Goal: Find contact information: Obtain details needed to contact an individual or organization

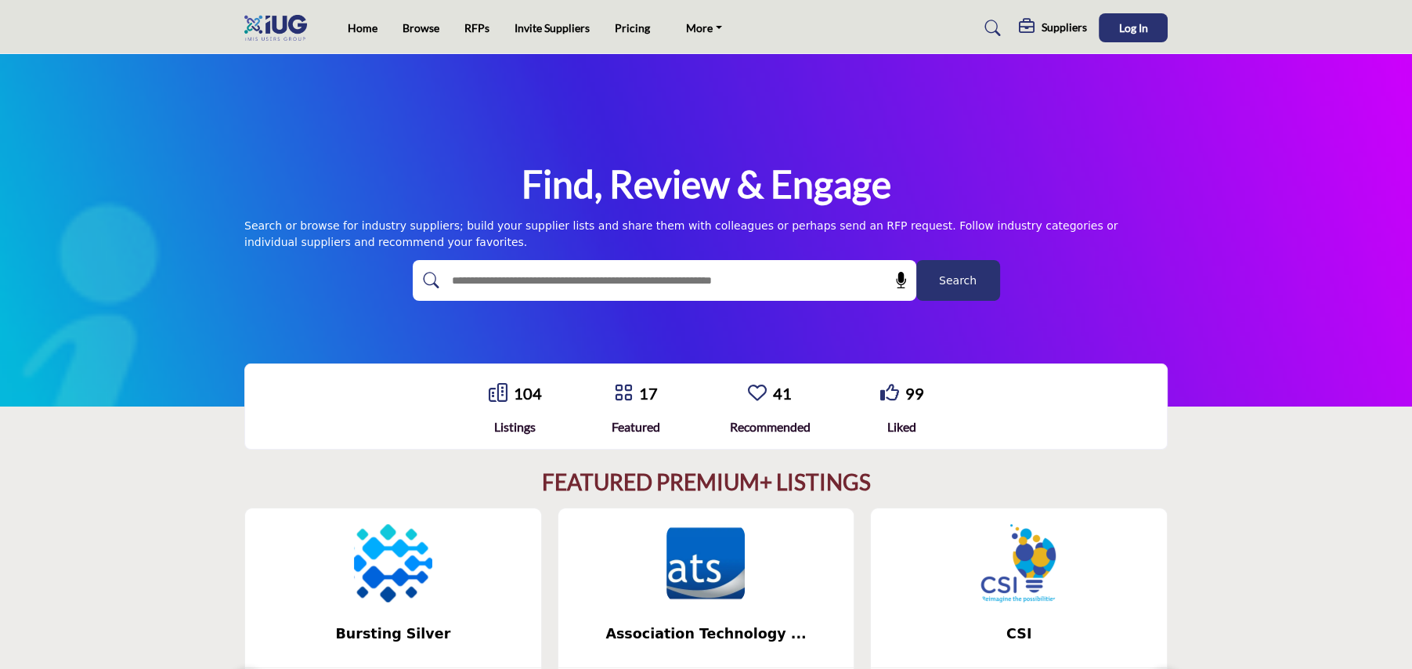
click at [469, 281] on input "text" at bounding box center [631, 280] width 374 height 23
type input "**********"
click at [916, 260] on button "Search" at bounding box center [958, 280] width 84 height 41
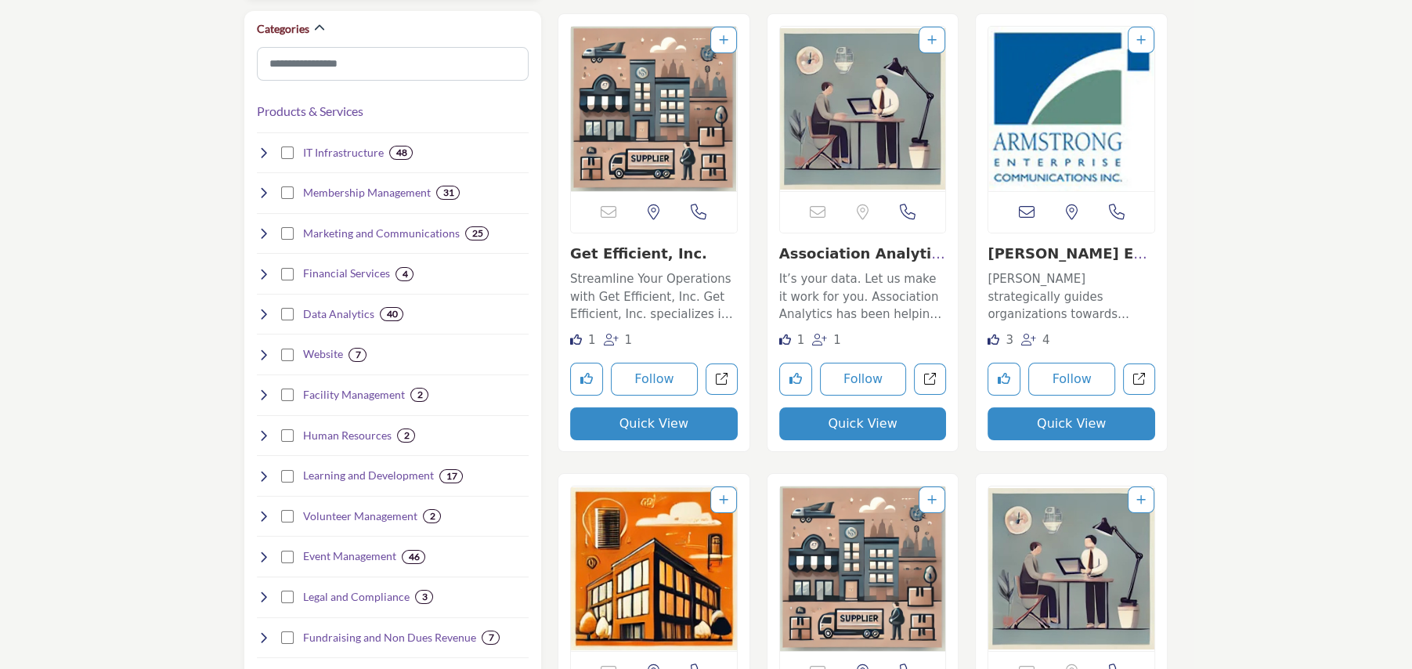
scroll to position [392, 0]
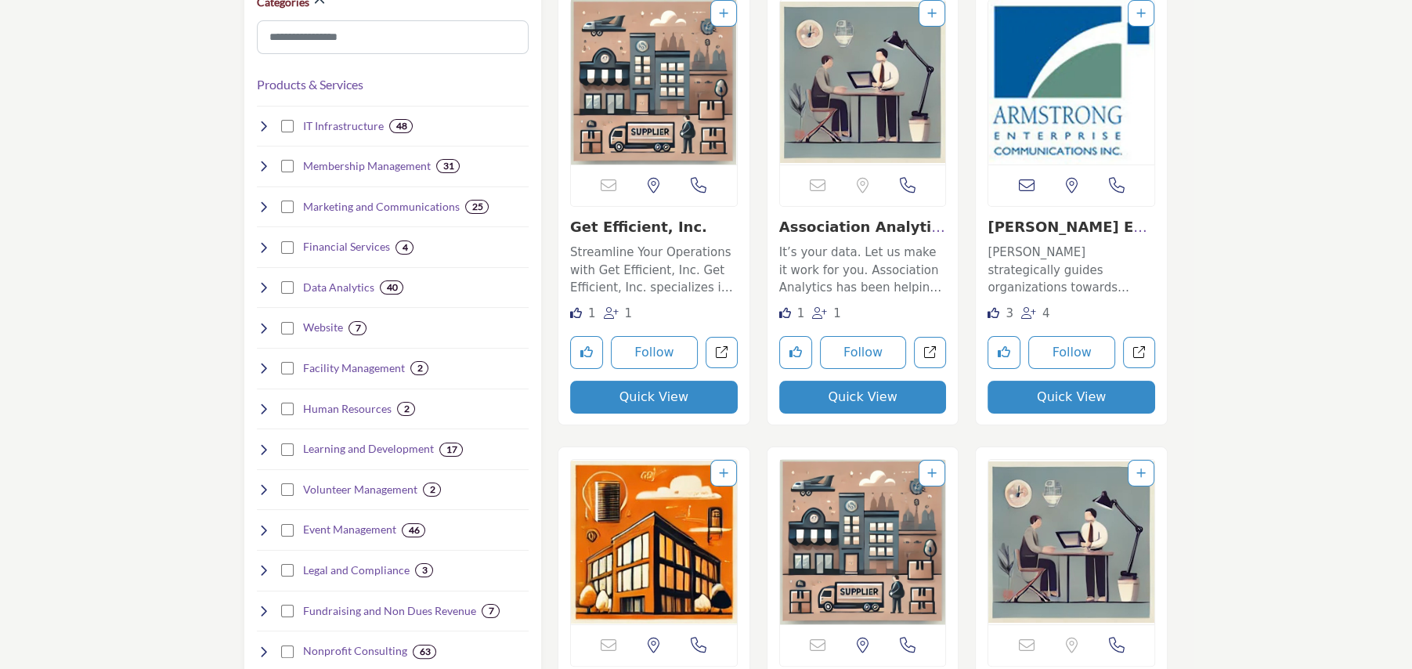
click at [629, 226] on link "Get Efficient, Inc." at bounding box center [638, 226] width 137 height 16
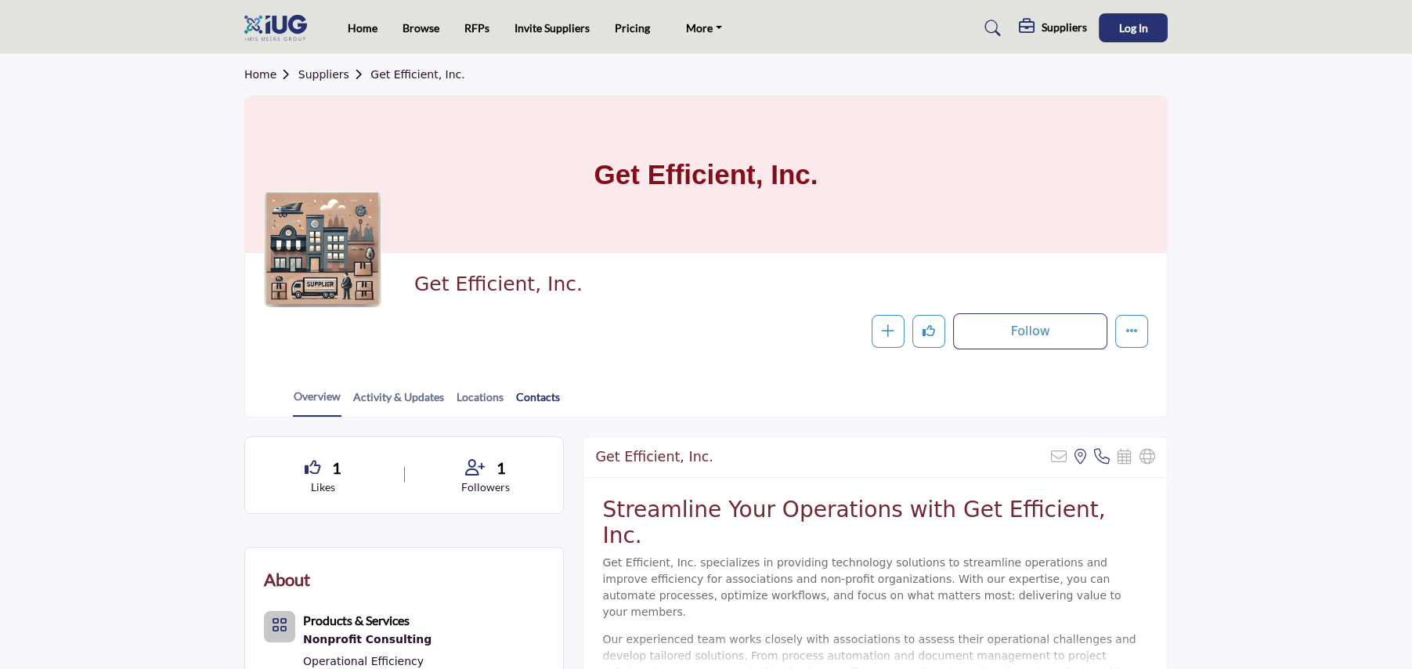
click at [534, 393] on link "Contacts" at bounding box center [537, 401] width 45 height 27
